Goal: Information Seeking & Learning: Learn about a topic

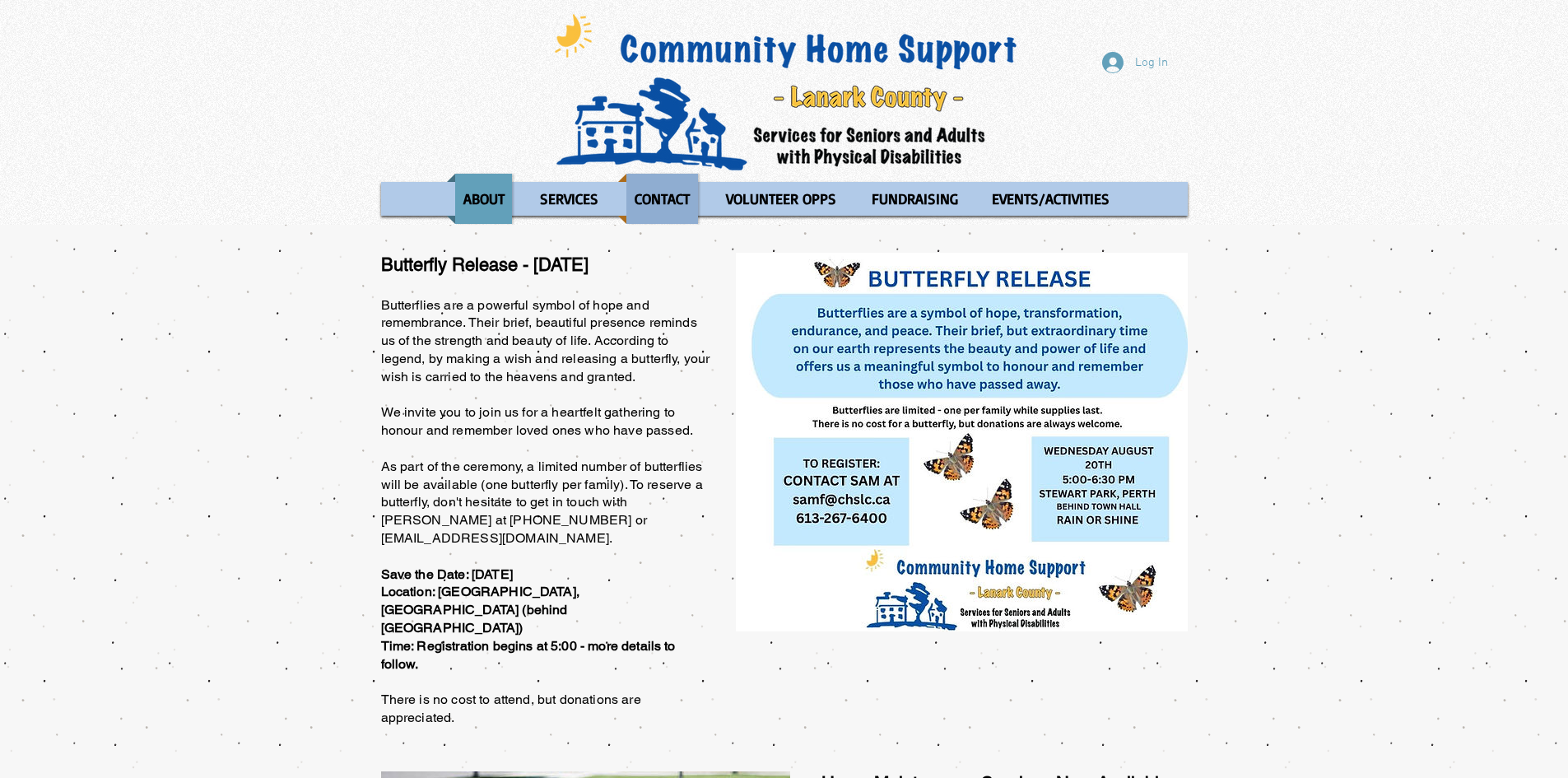
click at [659, 197] on p "CONTACT" at bounding box center [663, 199] width 70 height 50
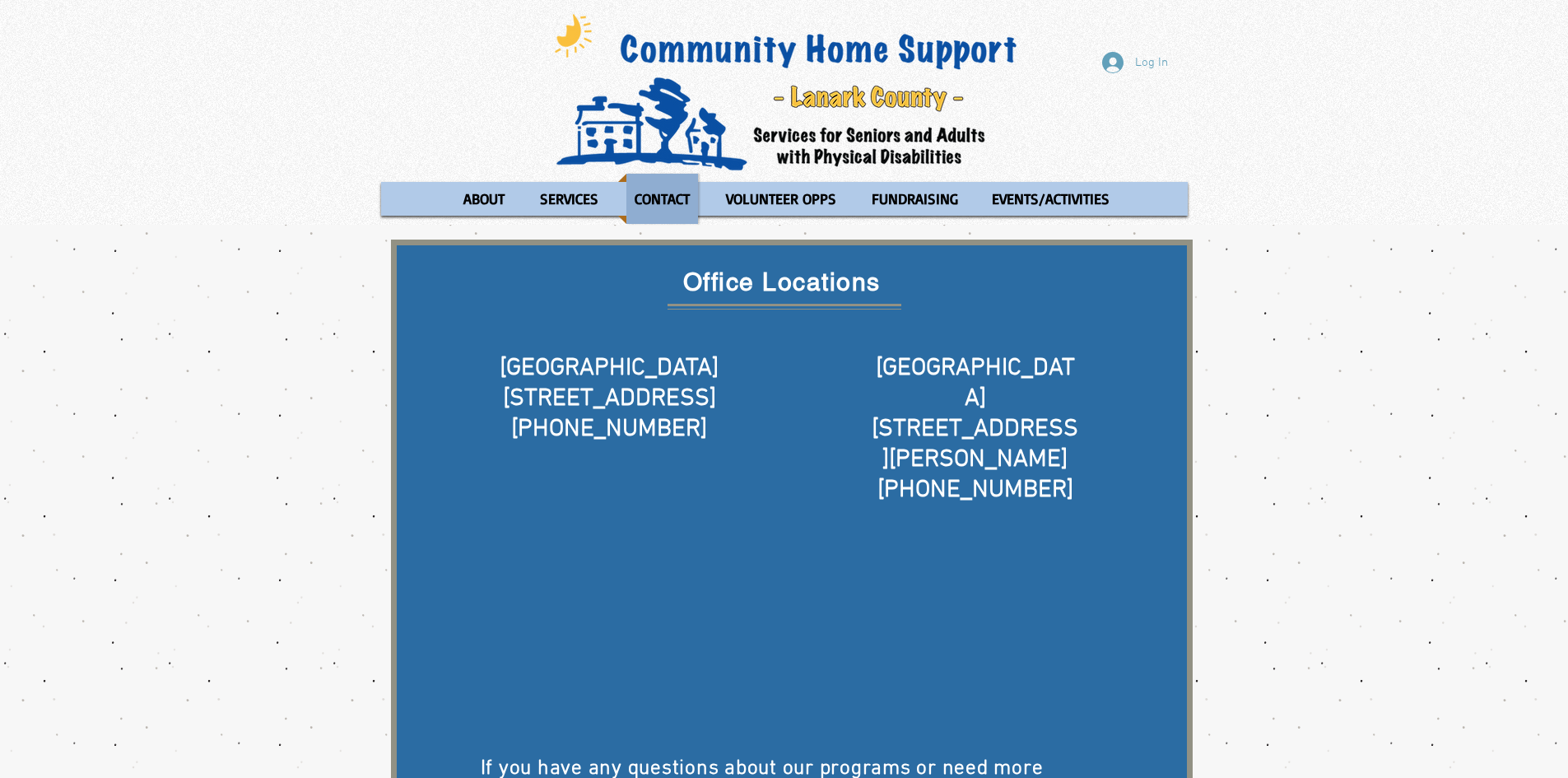
click at [615, 194] on li "CONTACT Agency Referral Form" at bounding box center [660, 199] width 93 height 50
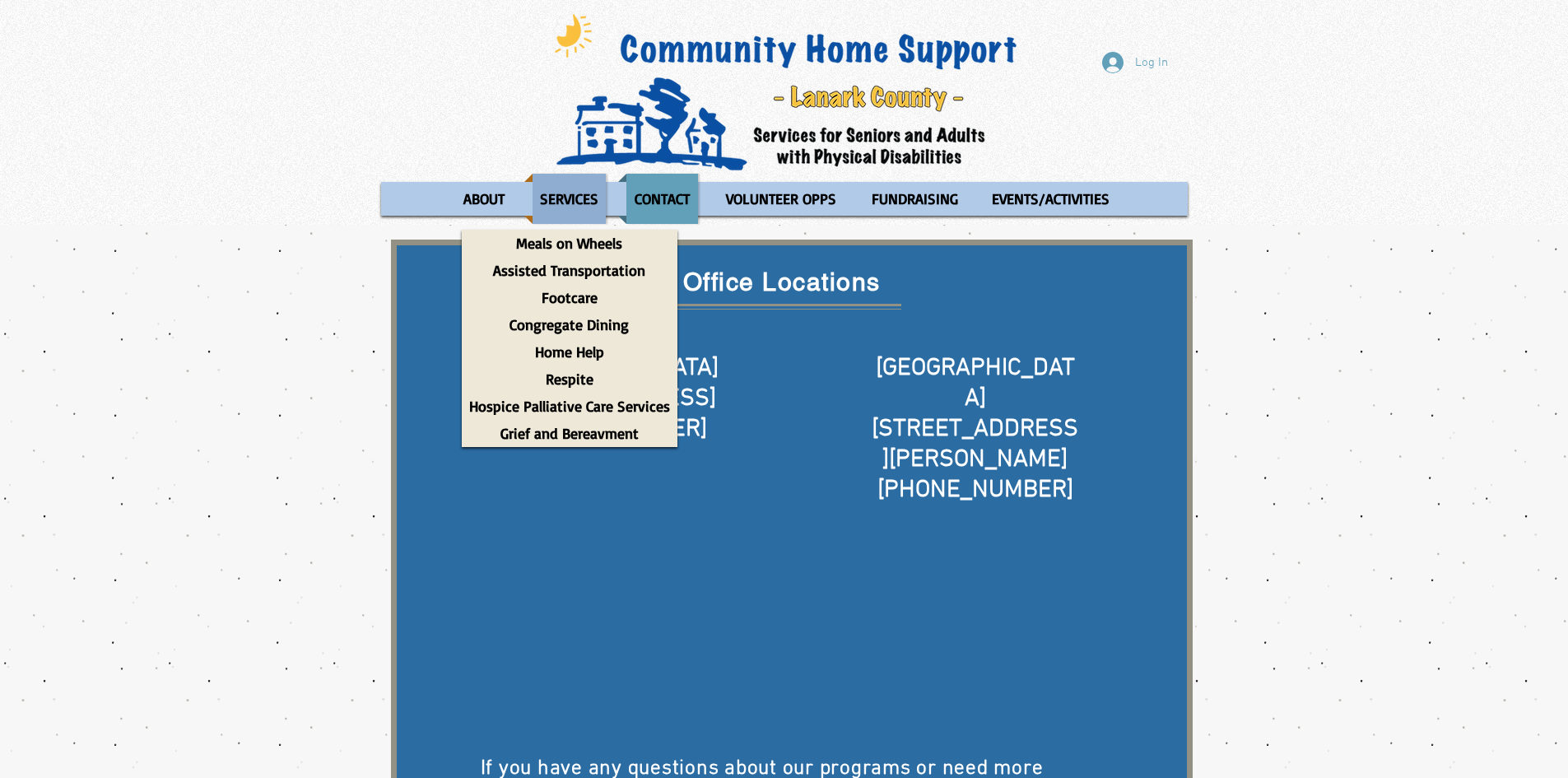
click at [592, 204] on p "SERVICES" at bounding box center [569, 199] width 74 height 50
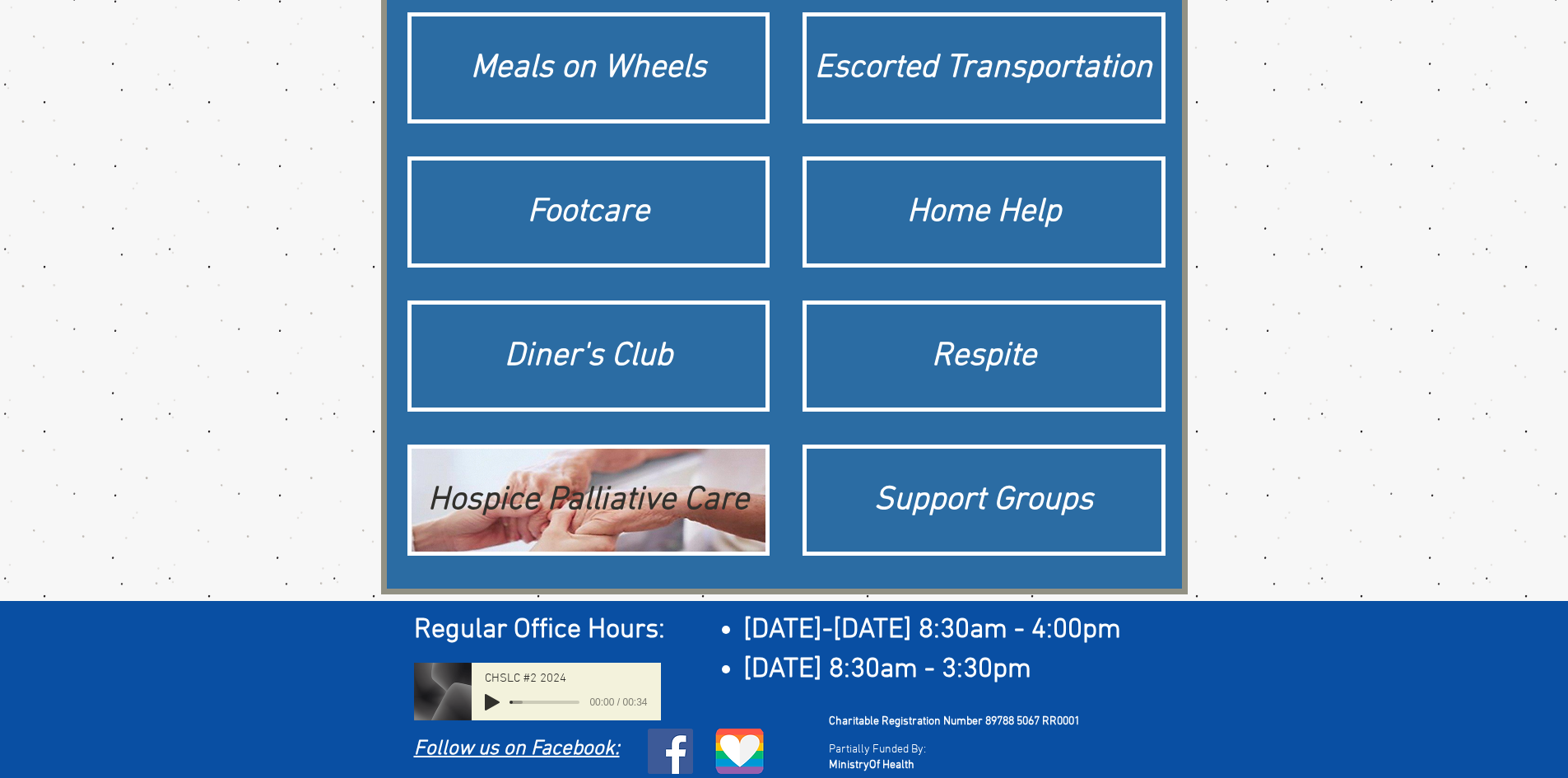
scroll to position [259, 0]
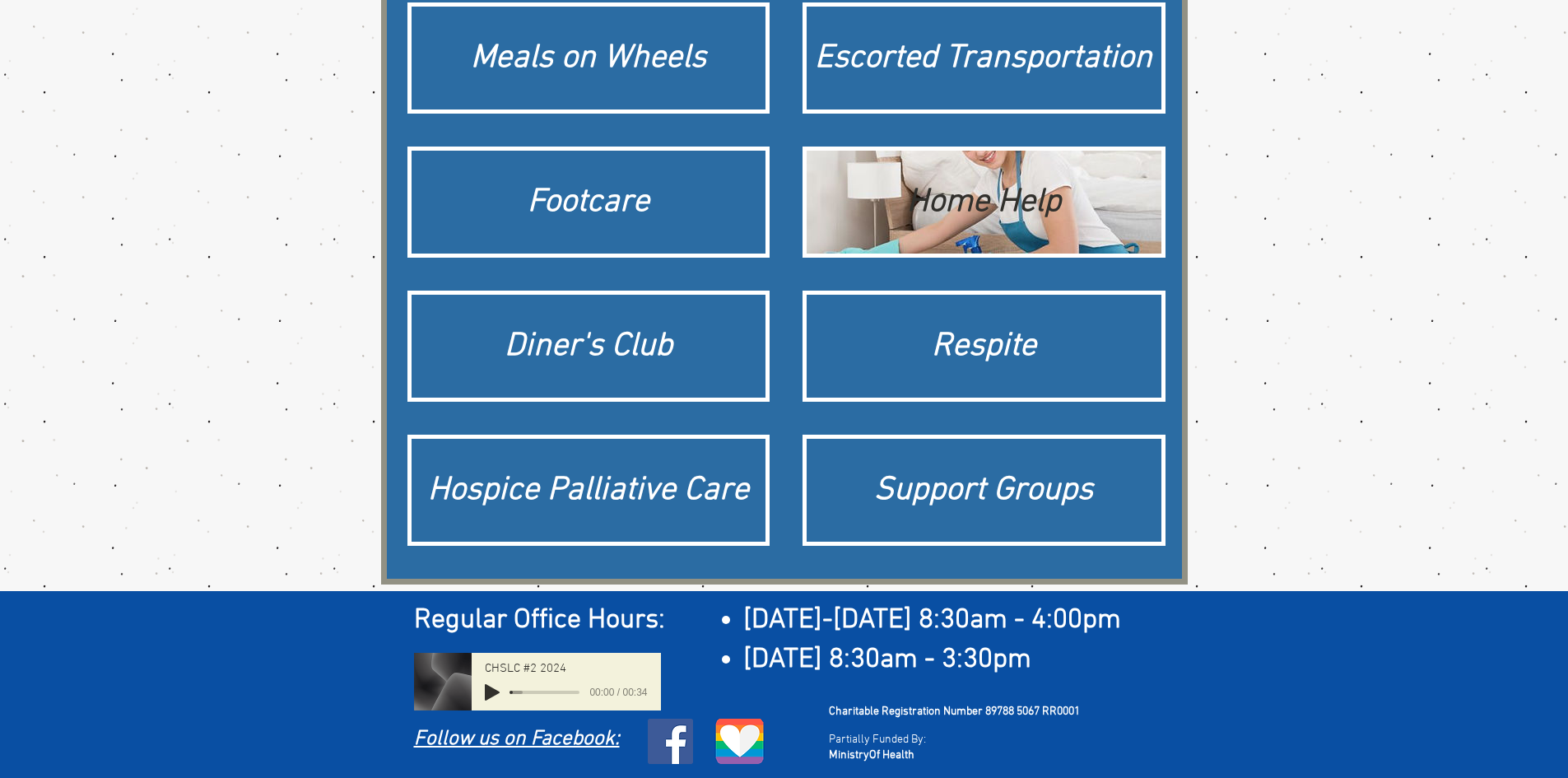
click at [1015, 151] on div "Home Help" at bounding box center [984, 202] width 355 height 103
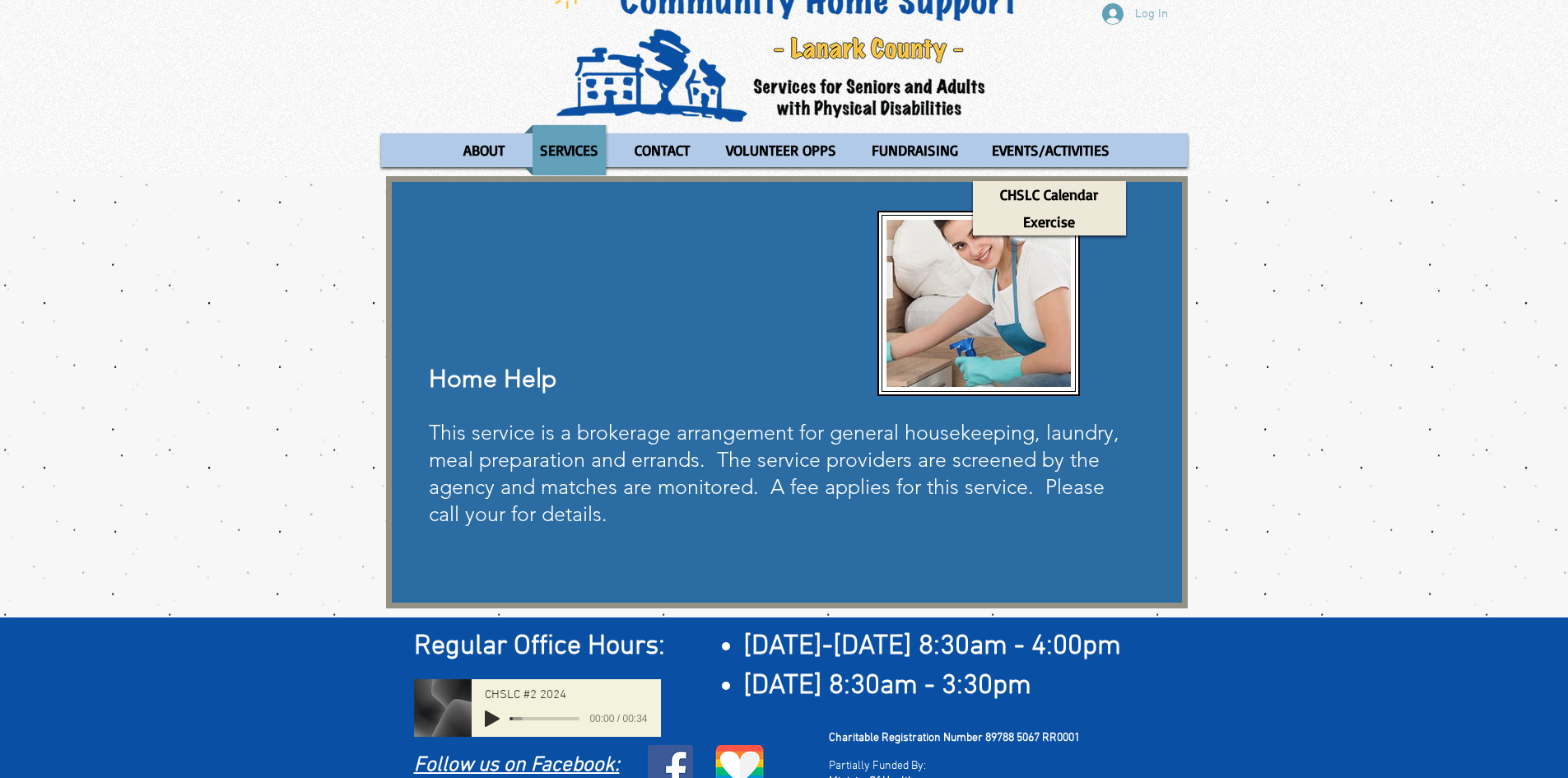
scroll to position [75, 0]
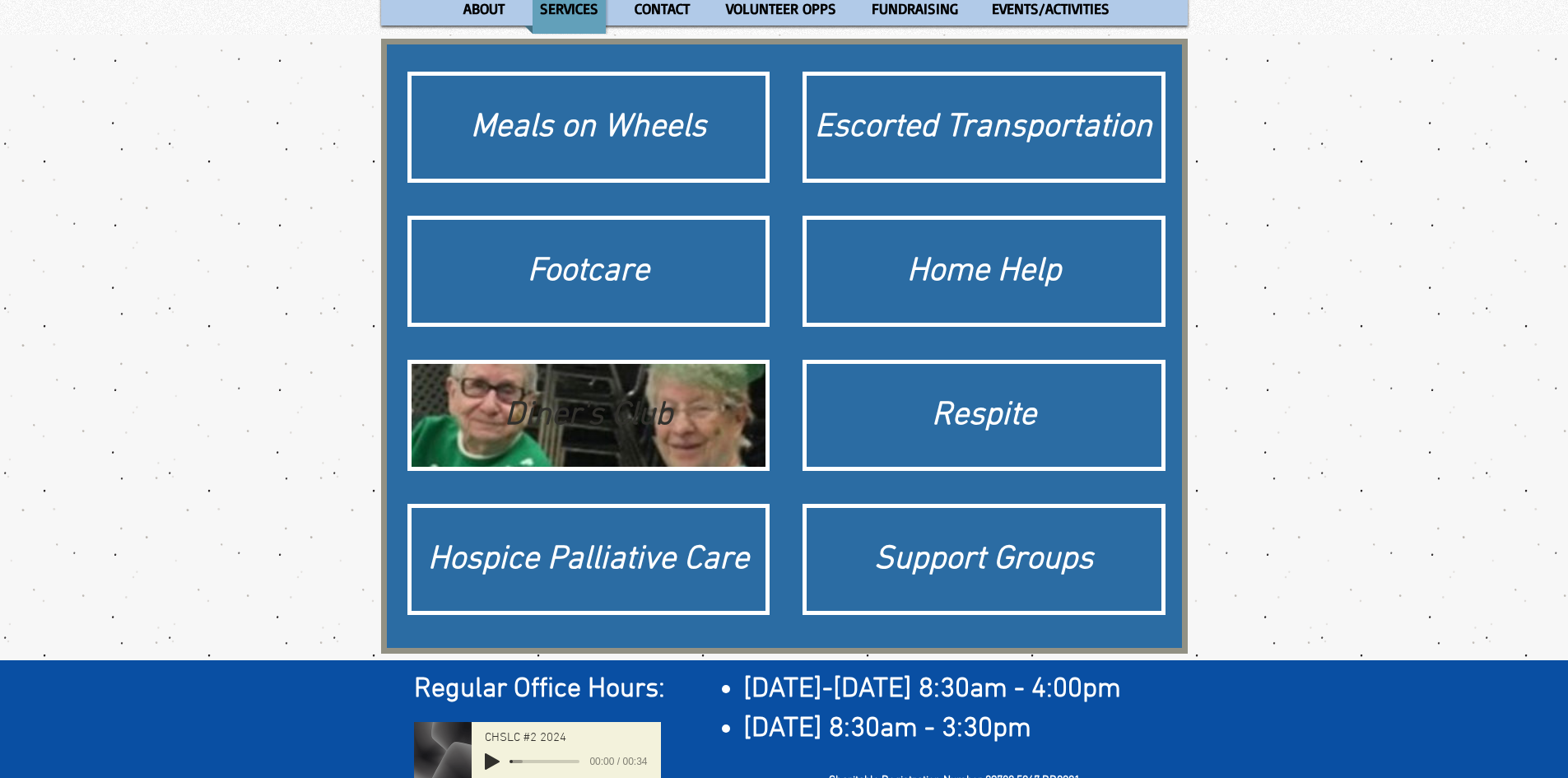
scroll to position [247, 0]
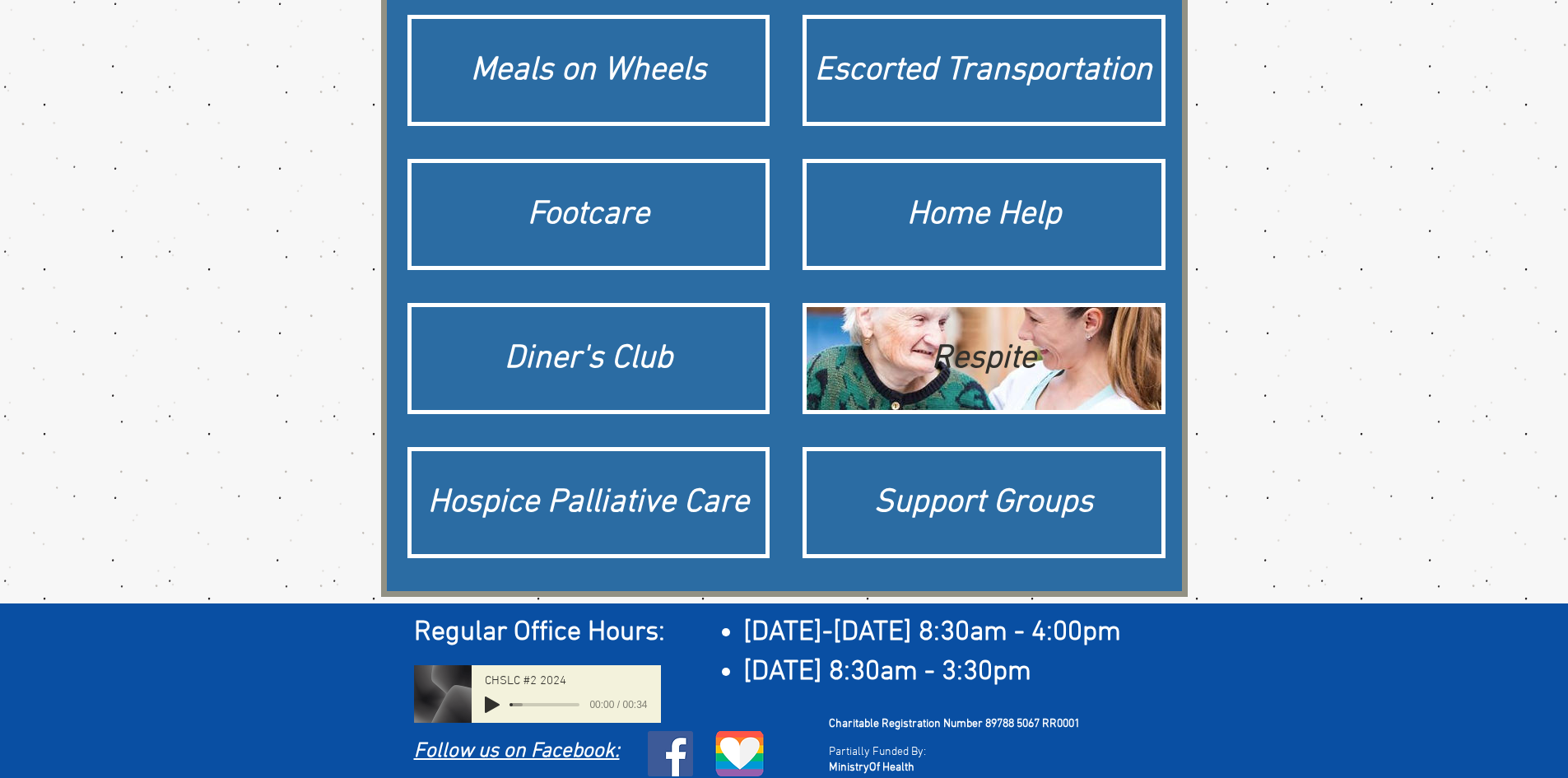
click at [1079, 364] on div "Respite" at bounding box center [984, 359] width 338 height 46
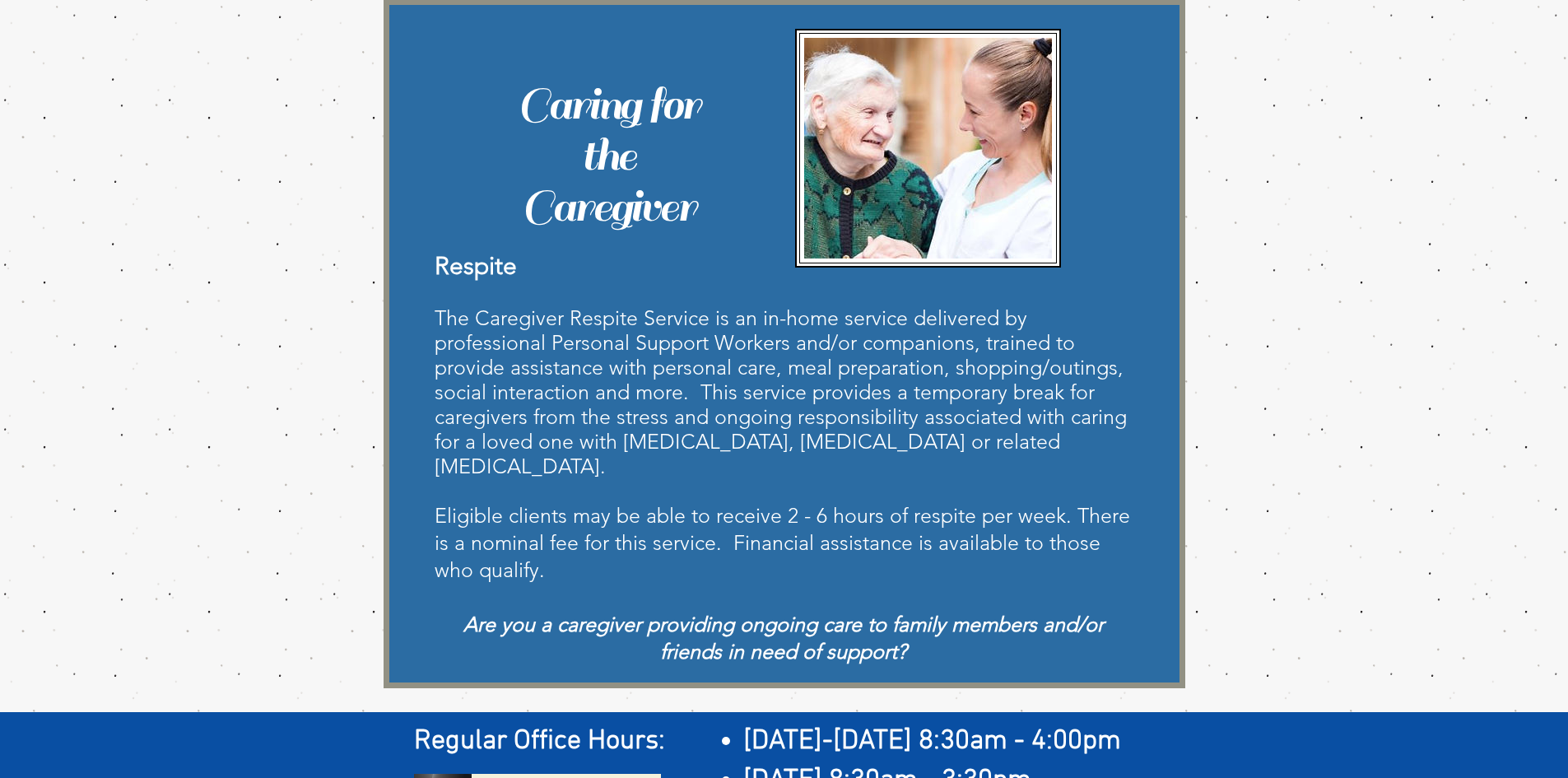
scroll to position [320, 0]
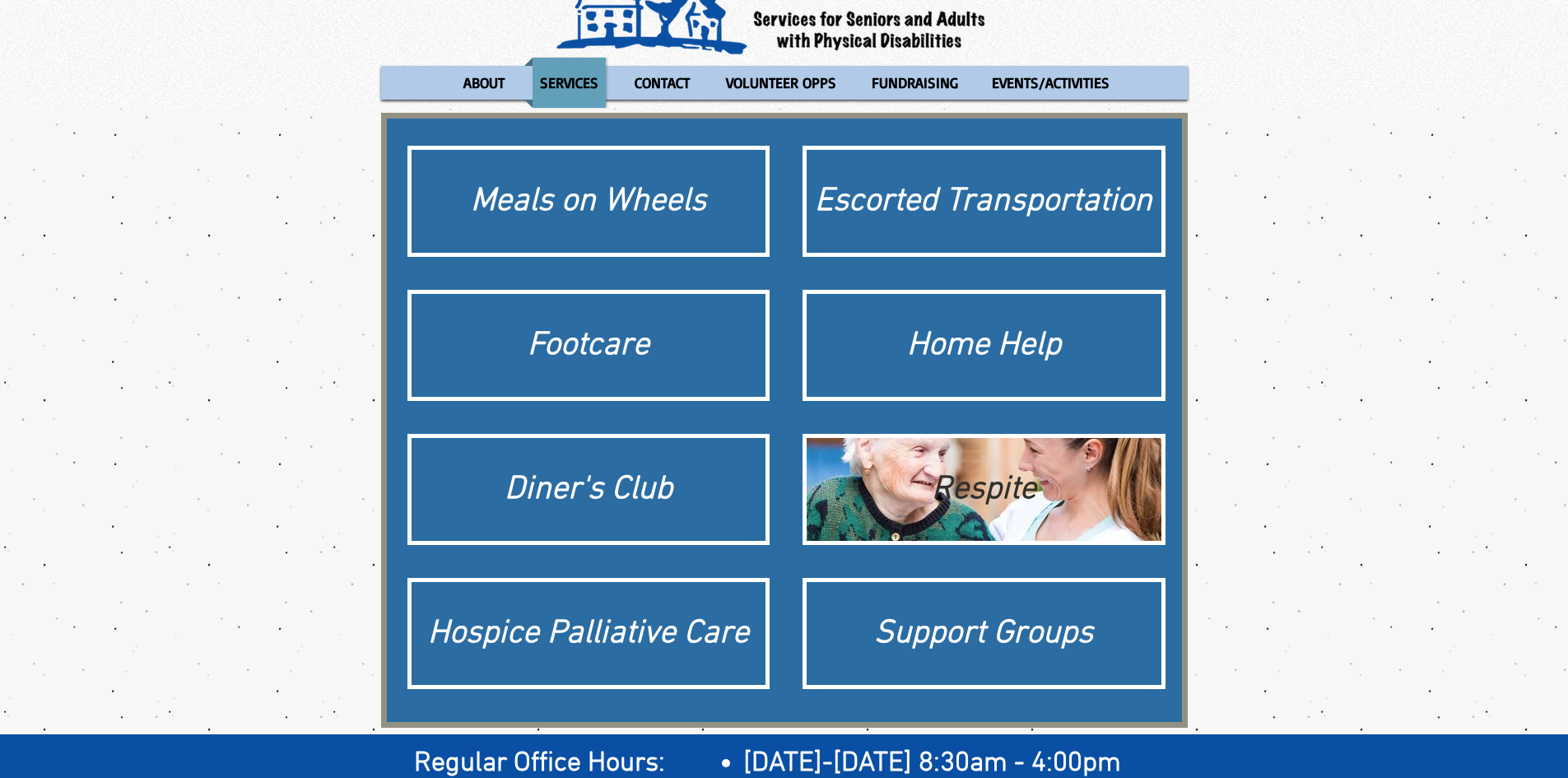
scroll to position [165, 0]
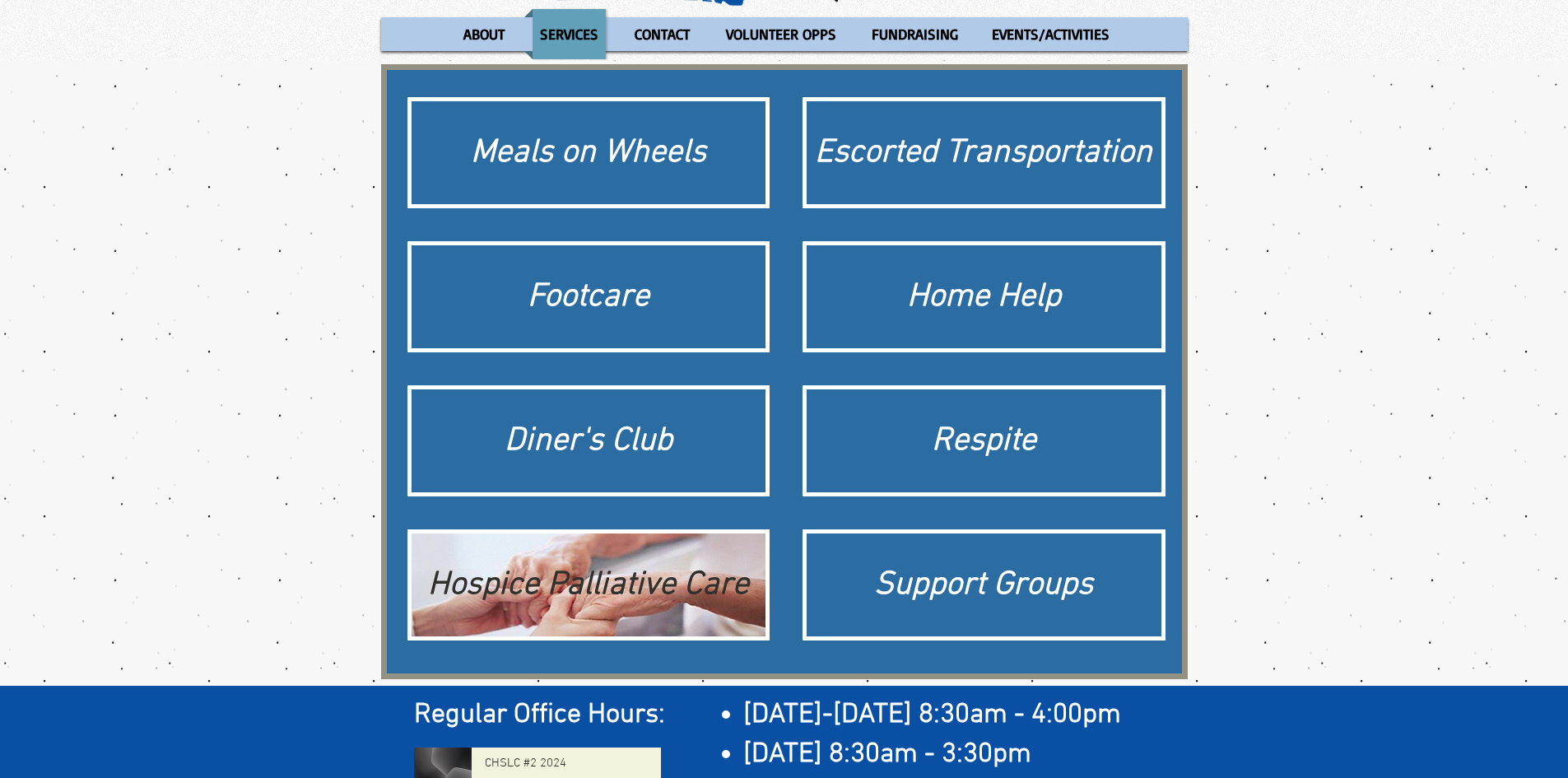
click at [655, 575] on div "Hospice Palliative Care" at bounding box center [589, 585] width 338 height 46
click at [539, 586] on div "Hospice Palliative Care" at bounding box center [589, 585] width 338 height 46
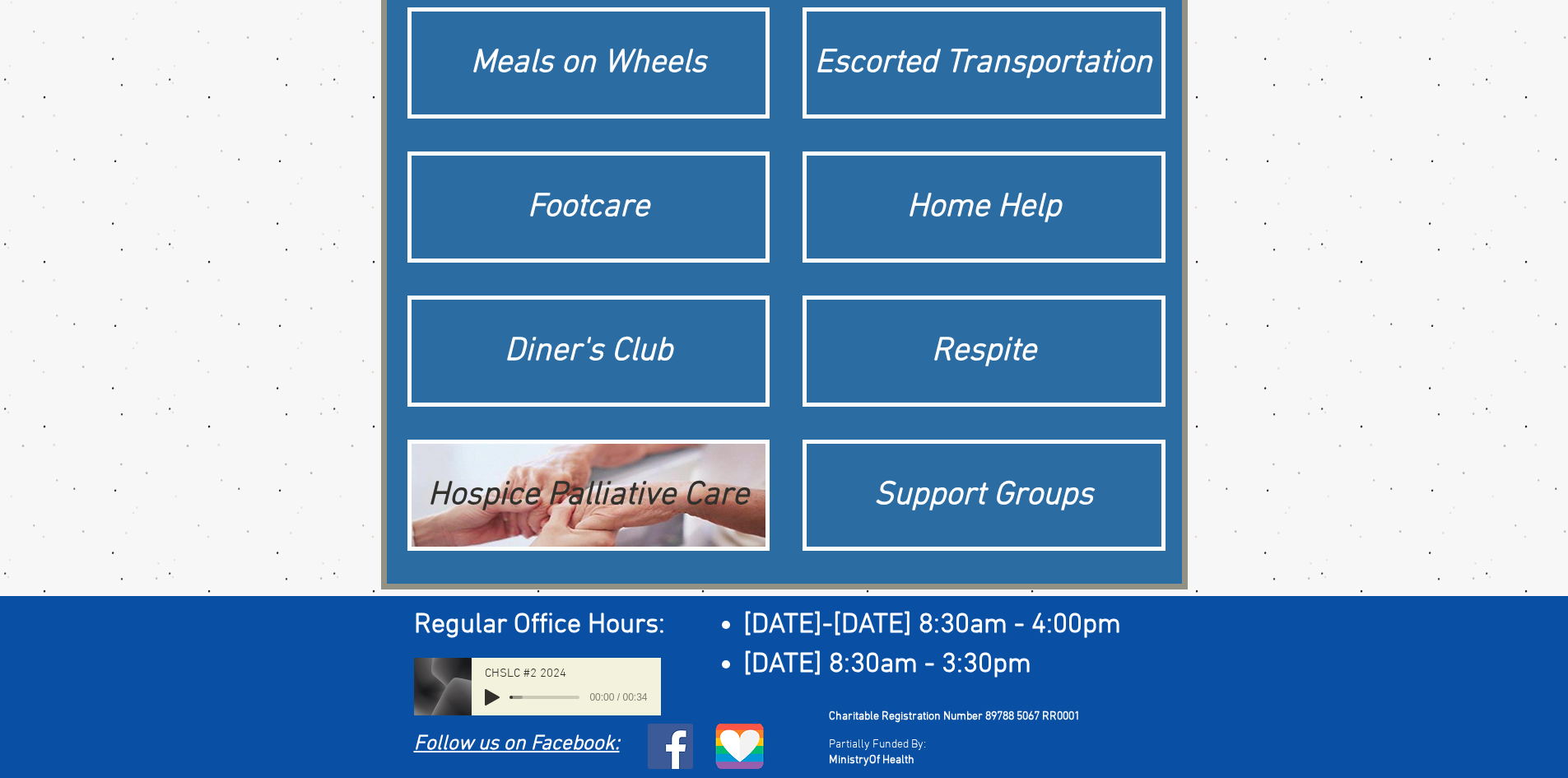
scroll to position [259, 0]
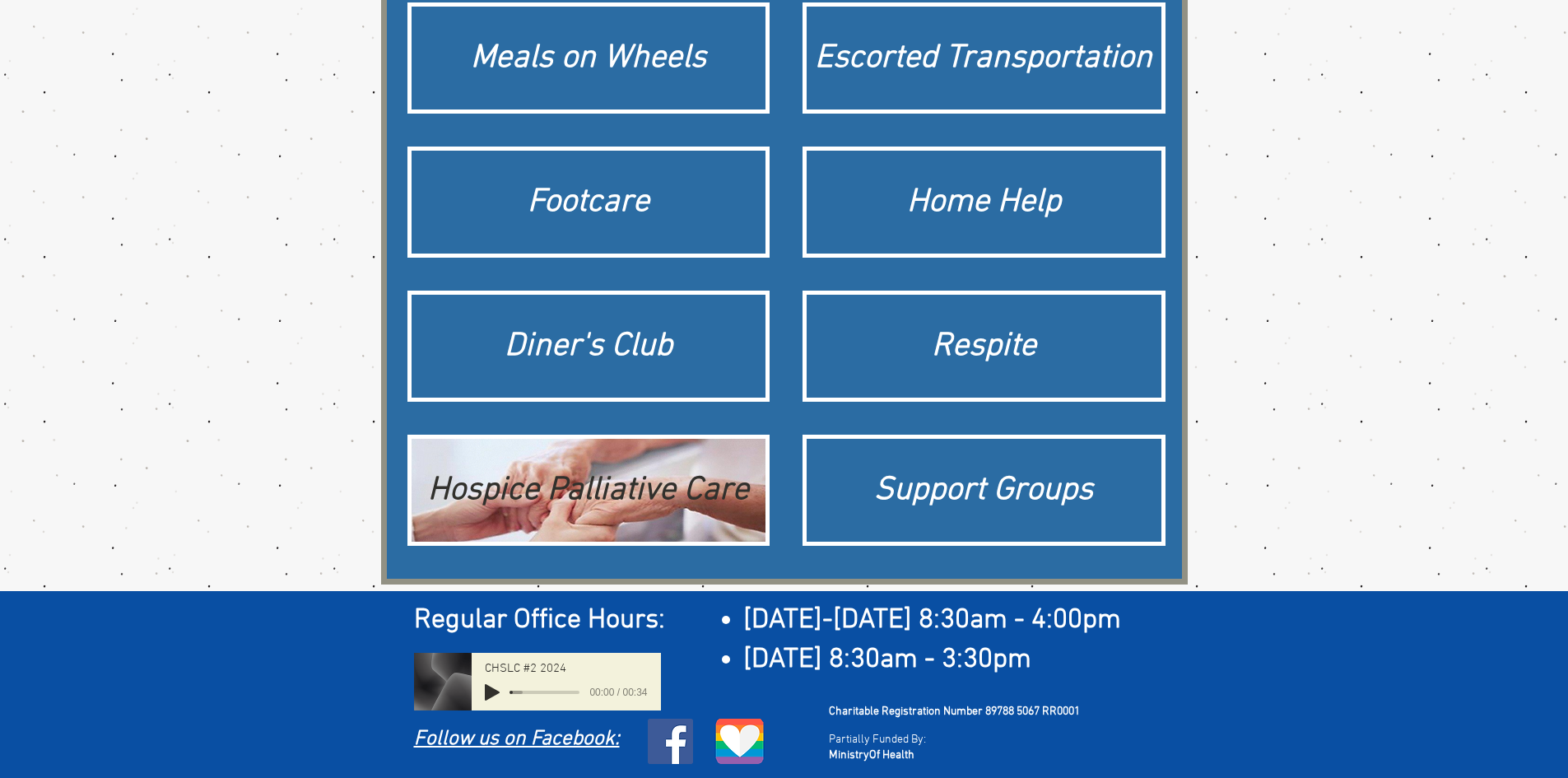
click at [615, 513] on div "Hospice Palliative Care" at bounding box center [589, 490] width 338 height 46
click at [605, 496] on div "Hospice Palliative Care" at bounding box center [589, 490] width 338 height 46
click at [631, 489] on div "Hospice Palliative Care" at bounding box center [589, 490] width 338 height 46
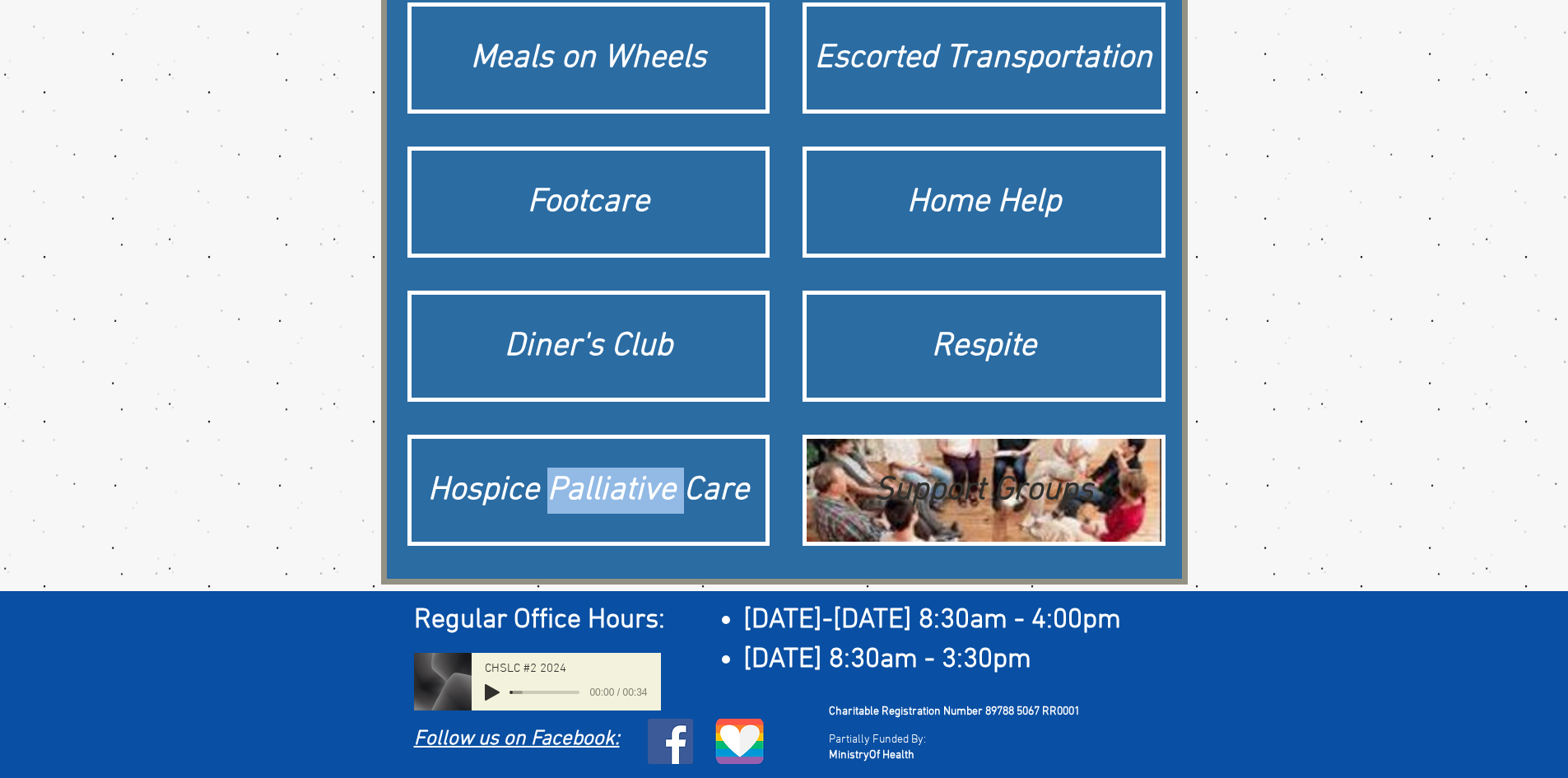
click at [943, 497] on div "Support Groups" at bounding box center [984, 490] width 338 height 46
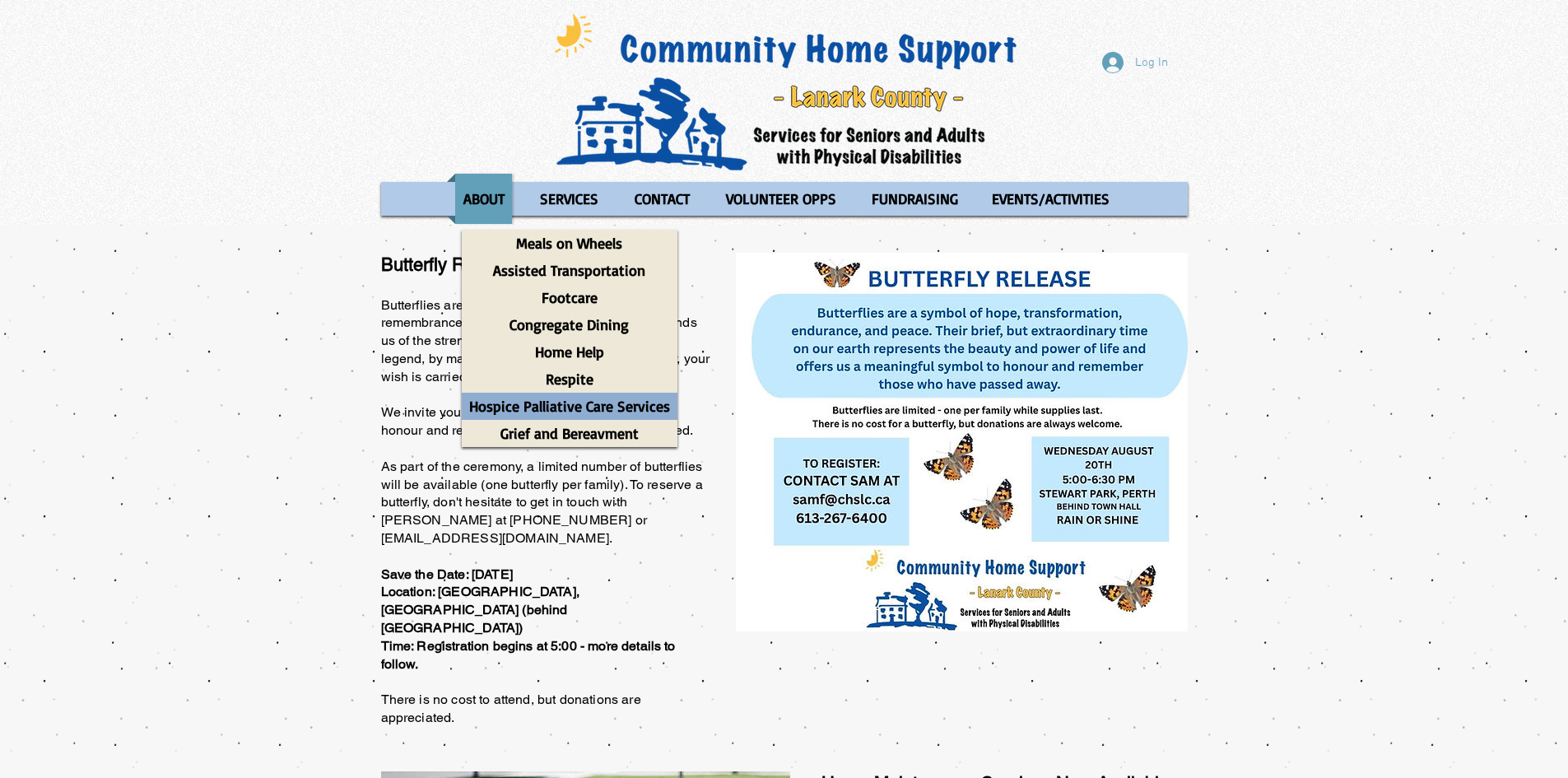
click at [557, 414] on p "Hospice Palliative Care Services" at bounding box center [570, 407] width 216 height 27
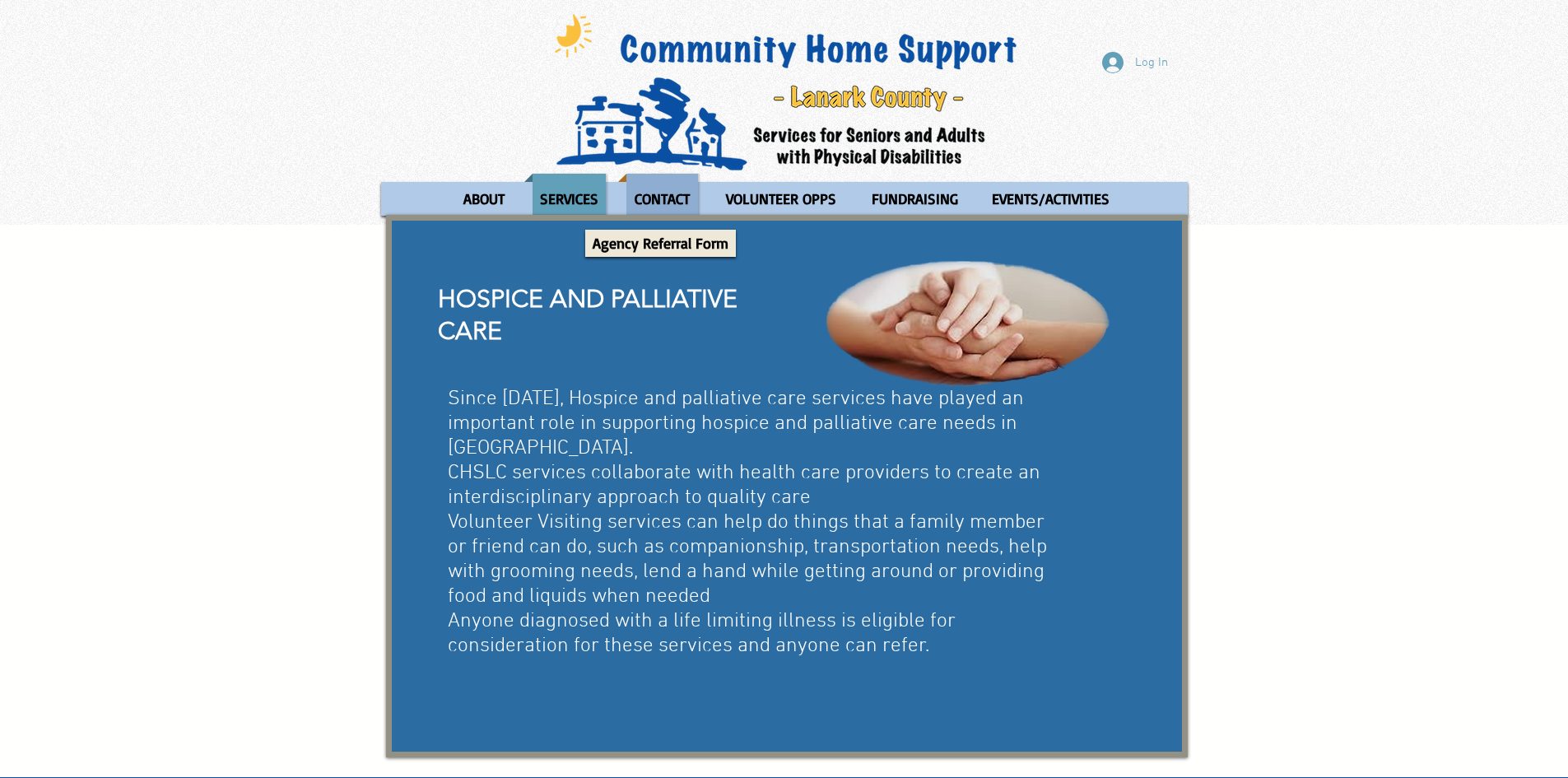
click at [678, 193] on p "CONTACT" at bounding box center [663, 199] width 70 height 50
